Goal: Use online tool/utility: Utilize a website feature to perform a specific function

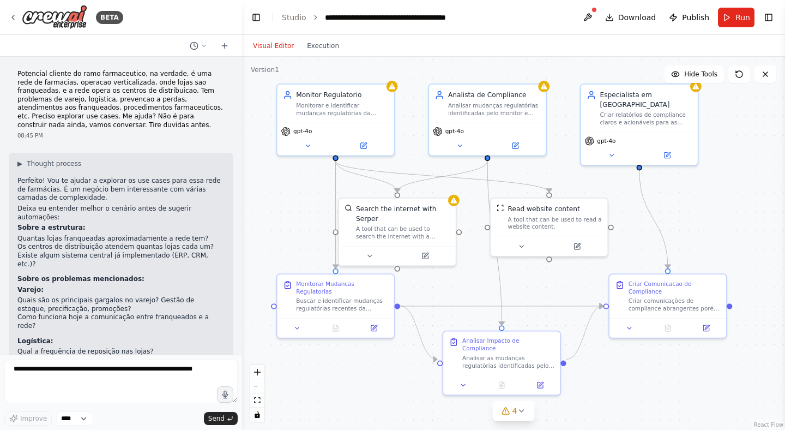
scroll to position [3309, 0]
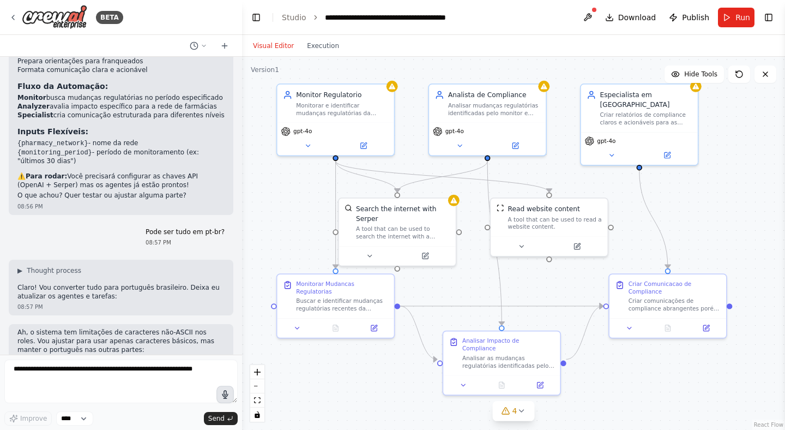
click at [223, 393] on icon "button" at bounding box center [225, 394] width 9 height 9
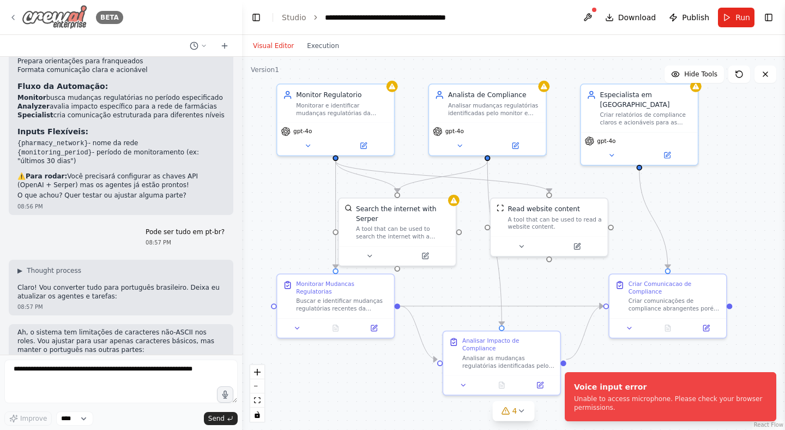
click at [54, 14] on img at bounding box center [54, 17] width 65 height 25
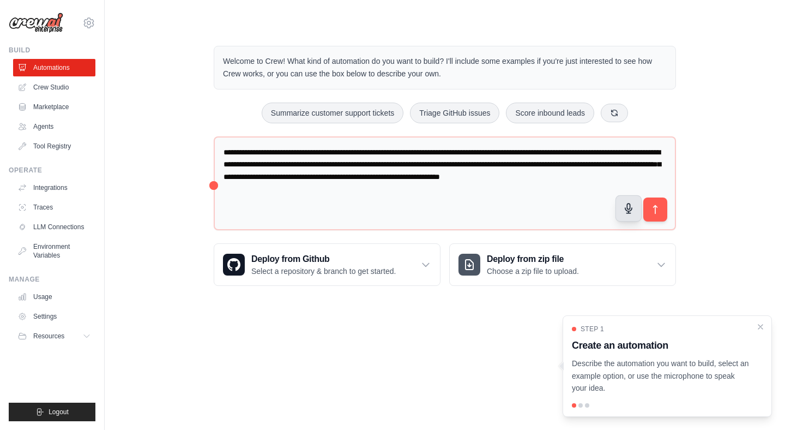
click at [632, 213] on icon "button" at bounding box center [628, 208] width 11 height 11
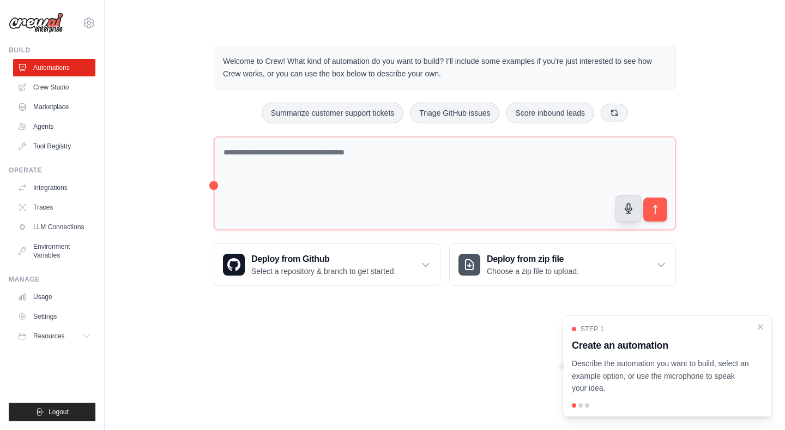
click at [634, 203] on icon "button" at bounding box center [628, 208] width 11 height 11
